Goal: Information Seeking & Learning: Check status

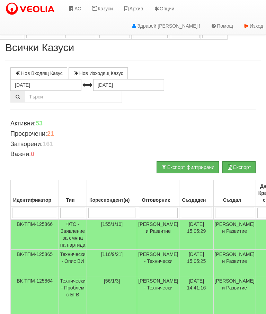
scroll to position [205, 310]
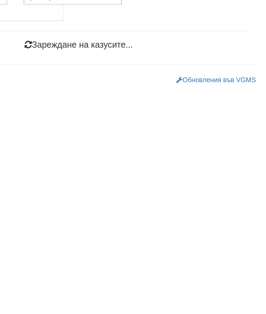
scroll to position [0, 2]
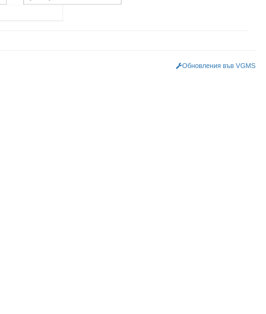
select select "10"
select select "1"
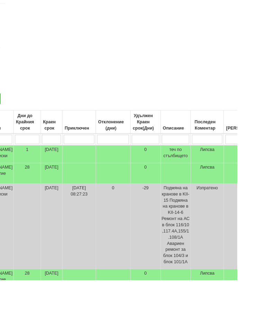
scroll to position [56, 255]
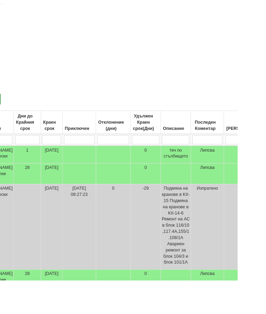
click at [221, 154] on input "search" at bounding box center [232, 157] width 34 height 10
type input "0"
type input "08"
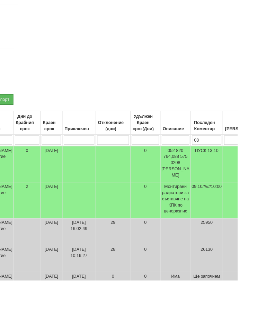
type input "08"
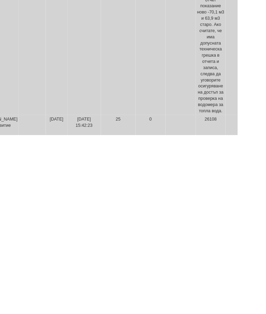
scroll to position [98, 233]
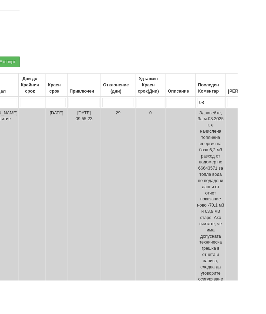
type input "0"
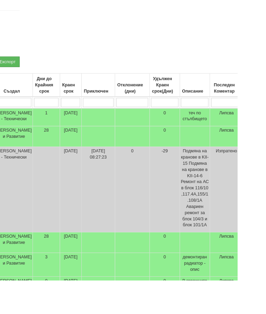
type input "8"
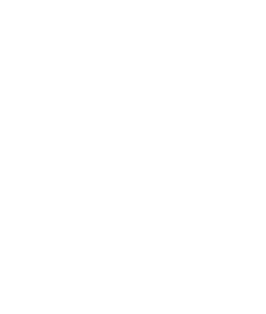
scroll to position [508, 233]
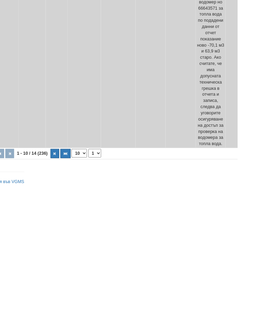
type input "8"
click at [60, 274] on icon "button" at bounding box center [61, 276] width 2 height 4
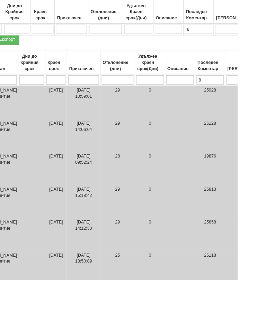
select select "2"
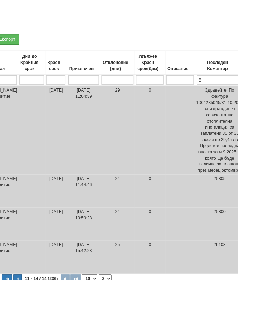
click at [238, 88] on input "8" at bounding box center [246, 90] width 52 height 10
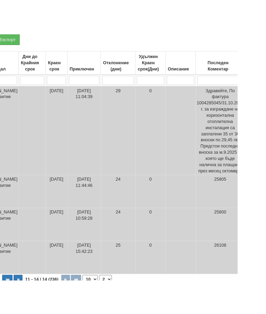
select select "1"
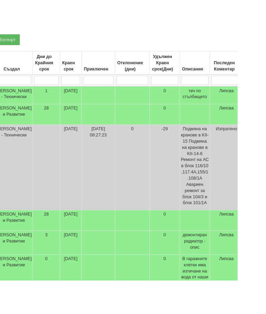
type input "9"
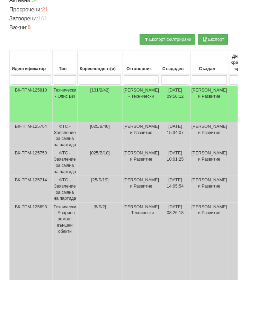
scroll to position [106, 240]
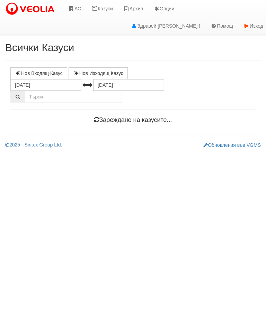
scroll to position [0, 2]
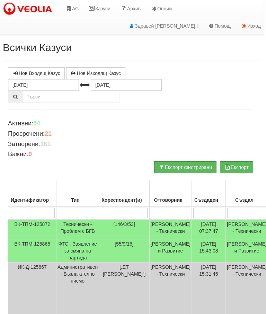
click at [203, 230] on td "[DATE] 07:37:47" at bounding box center [208, 230] width 34 height 20
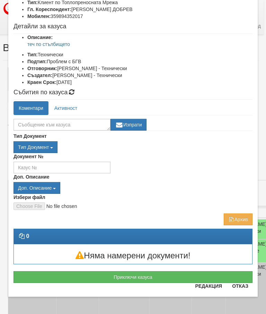
scroll to position [0, 0]
